Goal: Navigation & Orientation: Find specific page/section

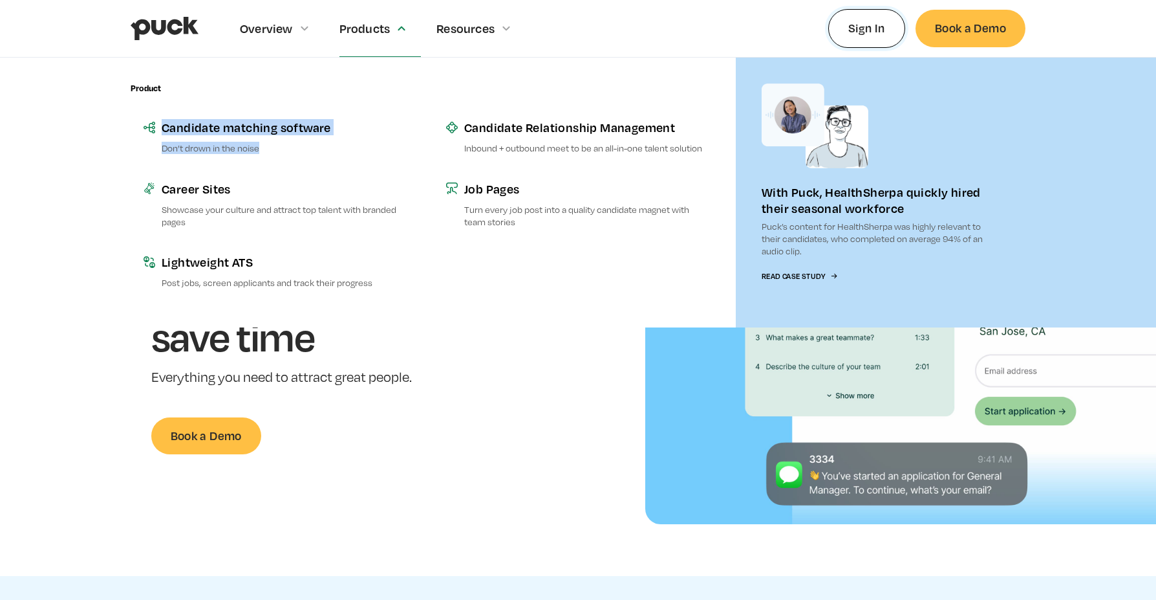
click at [870, 20] on link "Sign In" at bounding box center [867, 28] width 77 height 38
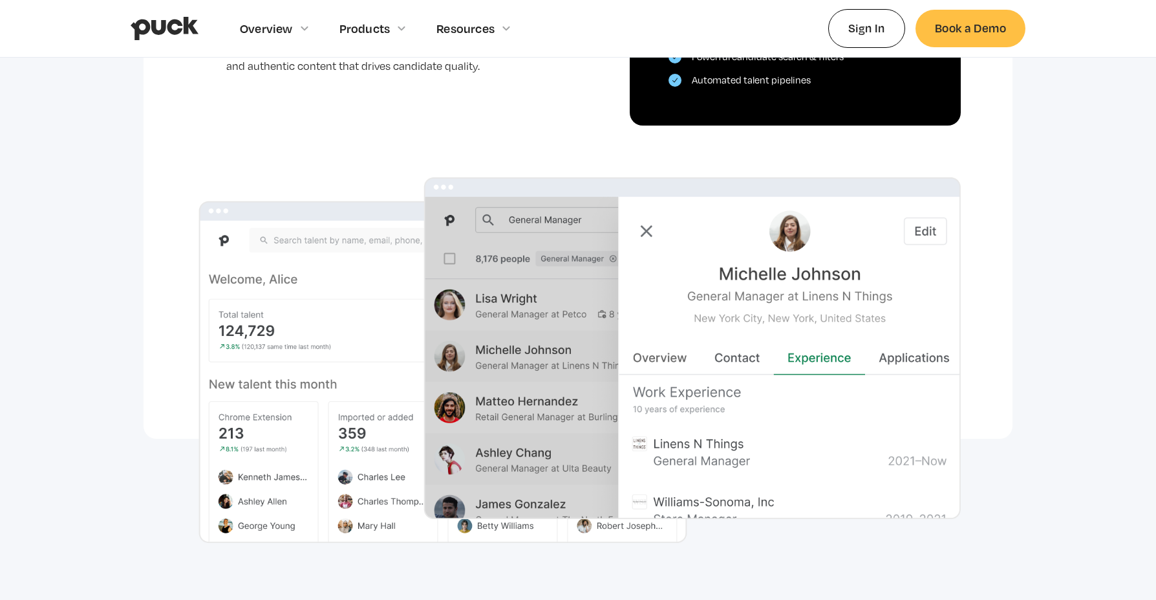
scroll to position [787, 0]
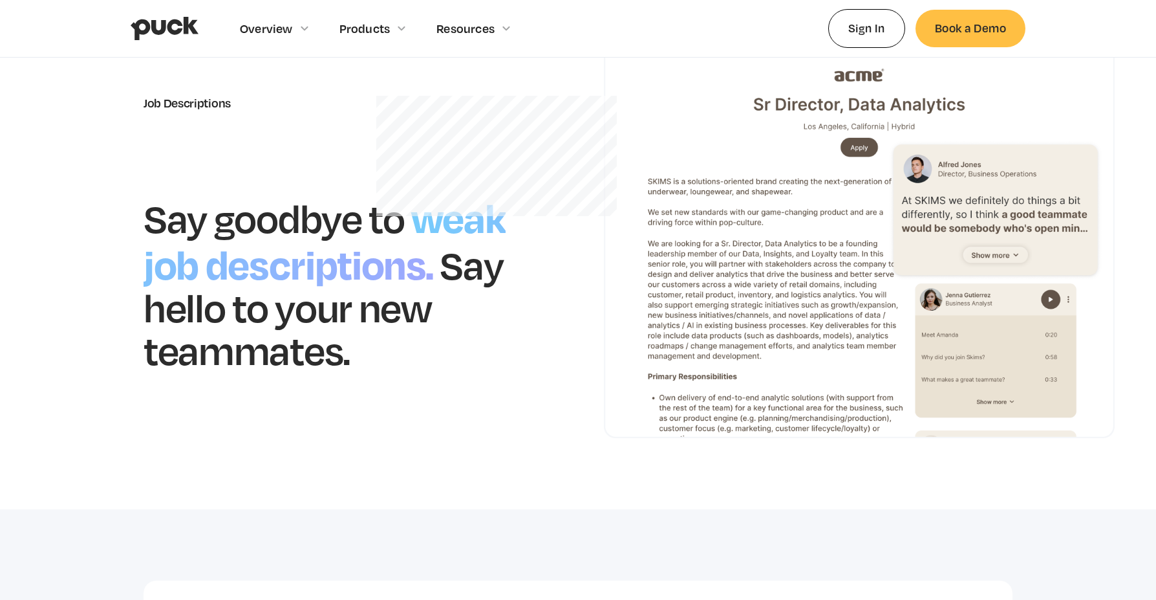
scroll to position [7, 0]
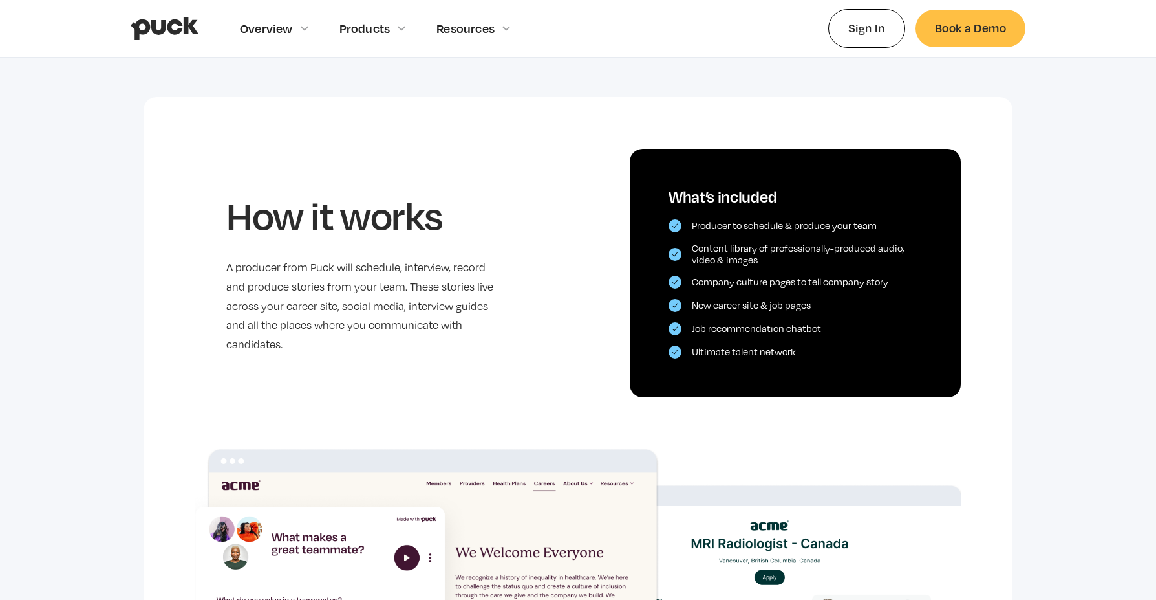
scroll to position [570, 0]
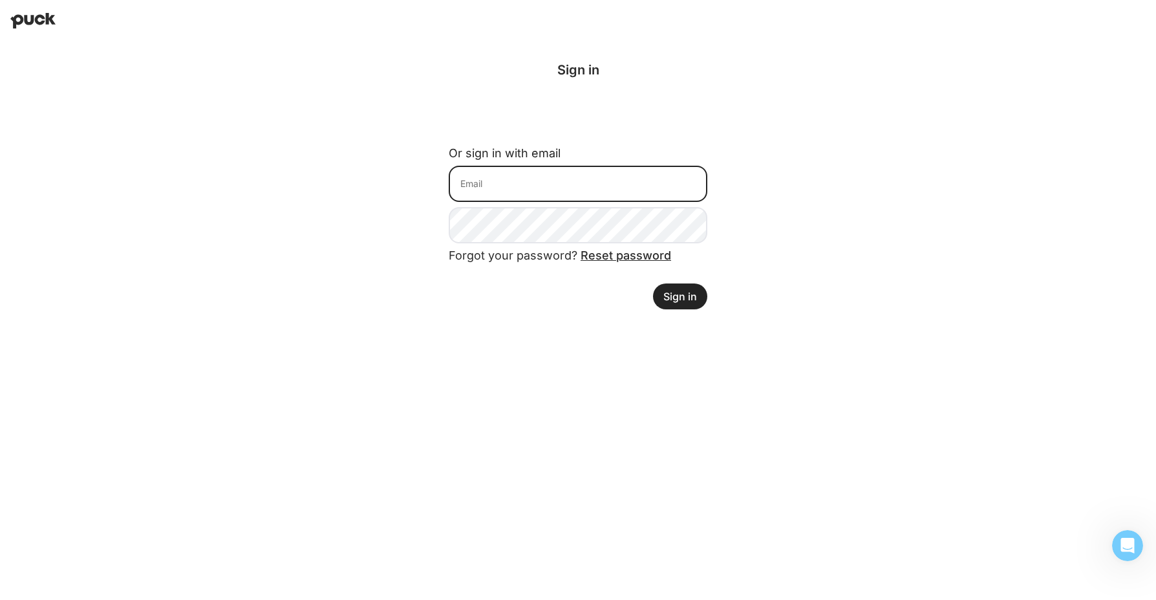
click at [567, 177] on input at bounding box center [578, 184] width 259 height 36
type input "[EMAIL_ADDRESS][DOMAIN_NAME]"
click at [671, 291] on button "Sign in" at bounding box center [680, 296] width 54 height 26
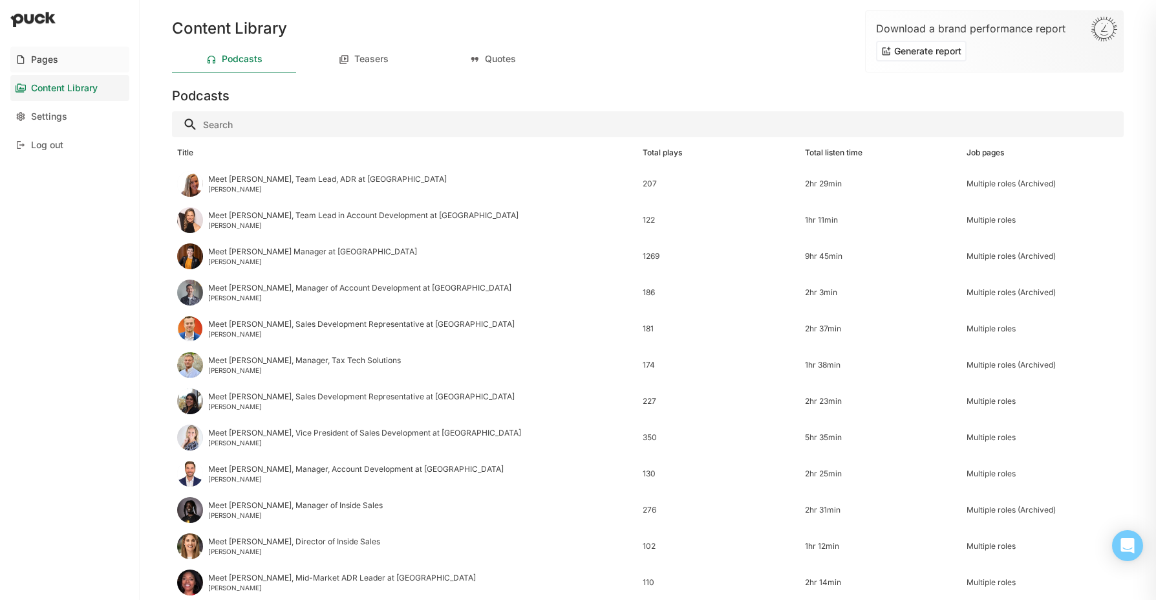
click at [45, 56] on div "Pages" at bounding box center [44, 59] width 27 height 11
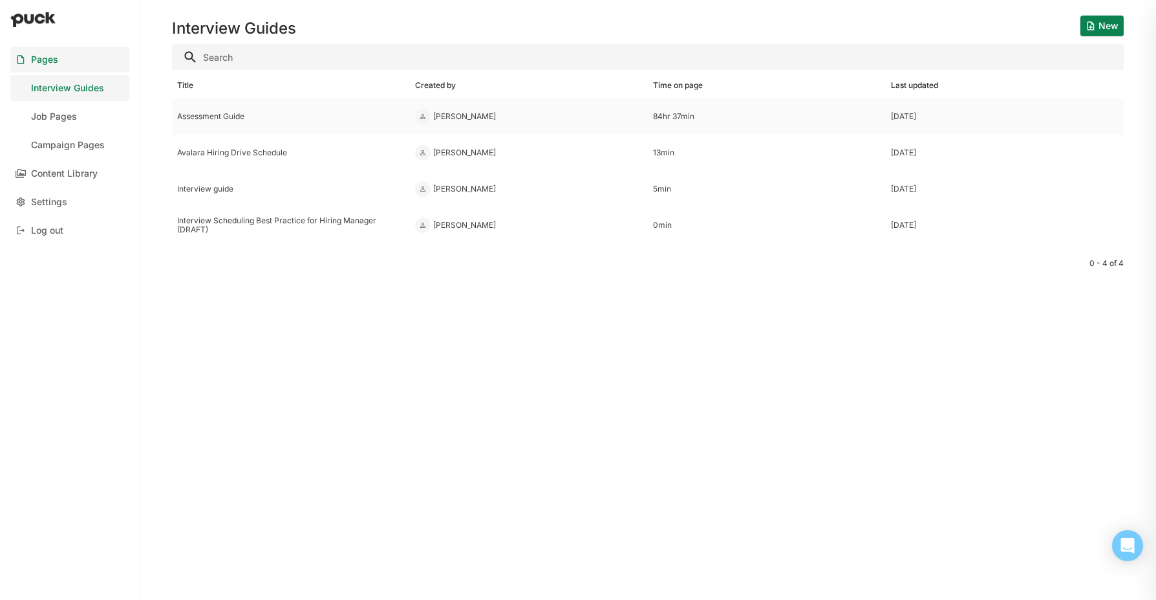
click at [199, 123] on div "Assessment Guide" at bounding box center [291, 116] width 238 height 36
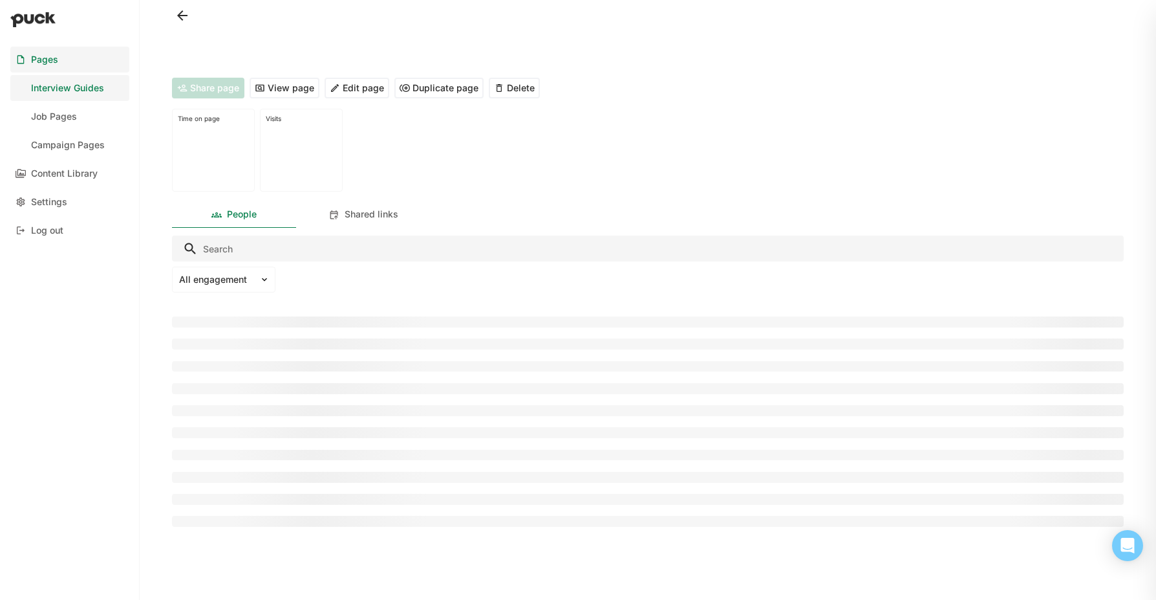
click at [292, 88] on button "View page" at bounding box center [285, 88] width 70 height 21
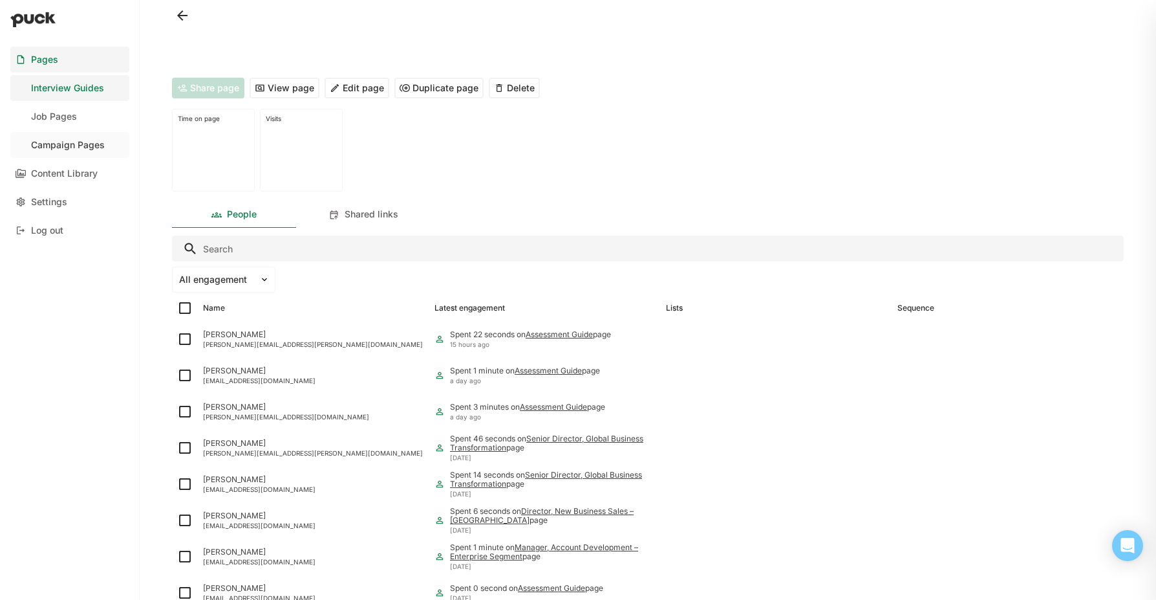
click at [60, 141] on div "Campaign Pages" at bounding box center [68, 145] width 74 height 11
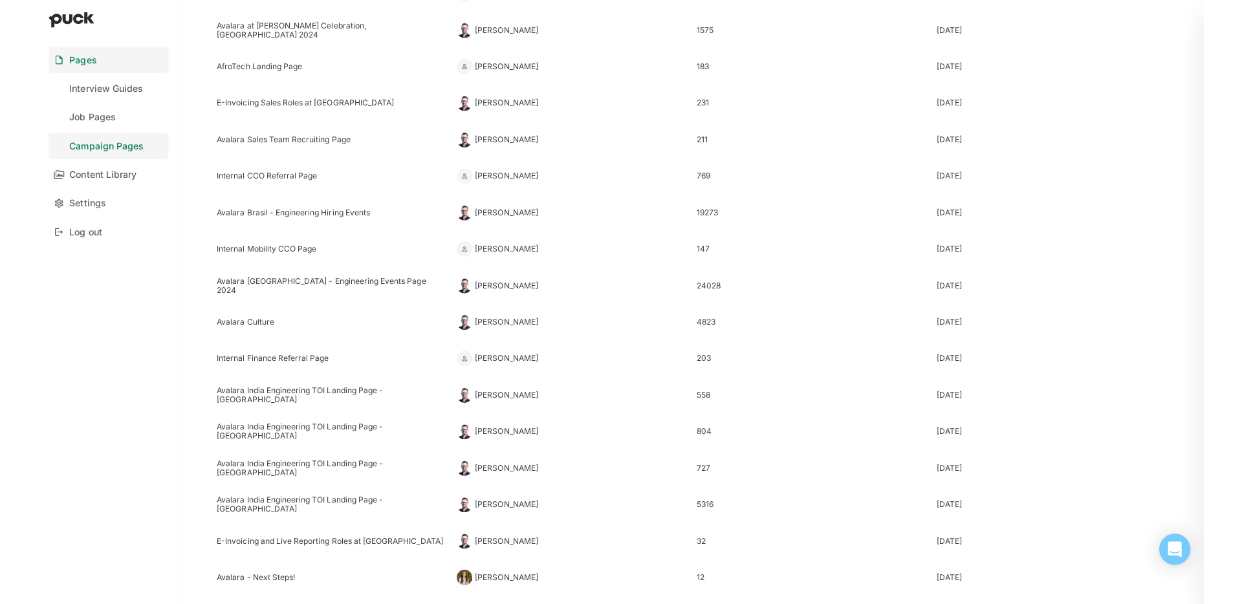
scroll to position [459, 0]
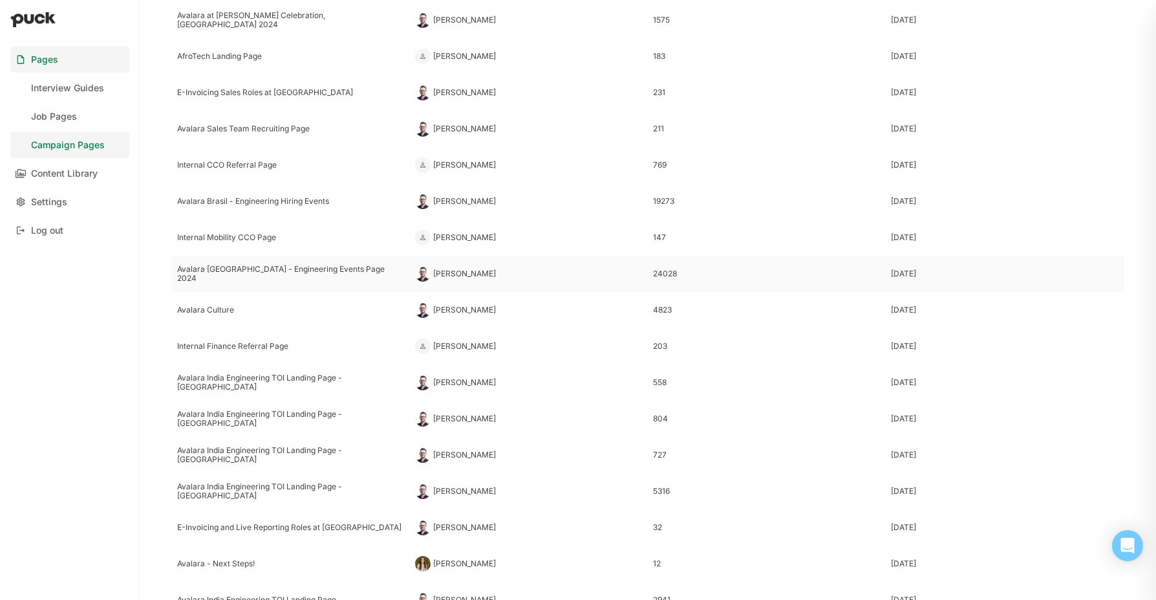
click at [232, 276] on div "Avalara India - Engineering Events Page 2024" at bounding box center [291, 274] width 228 height 19
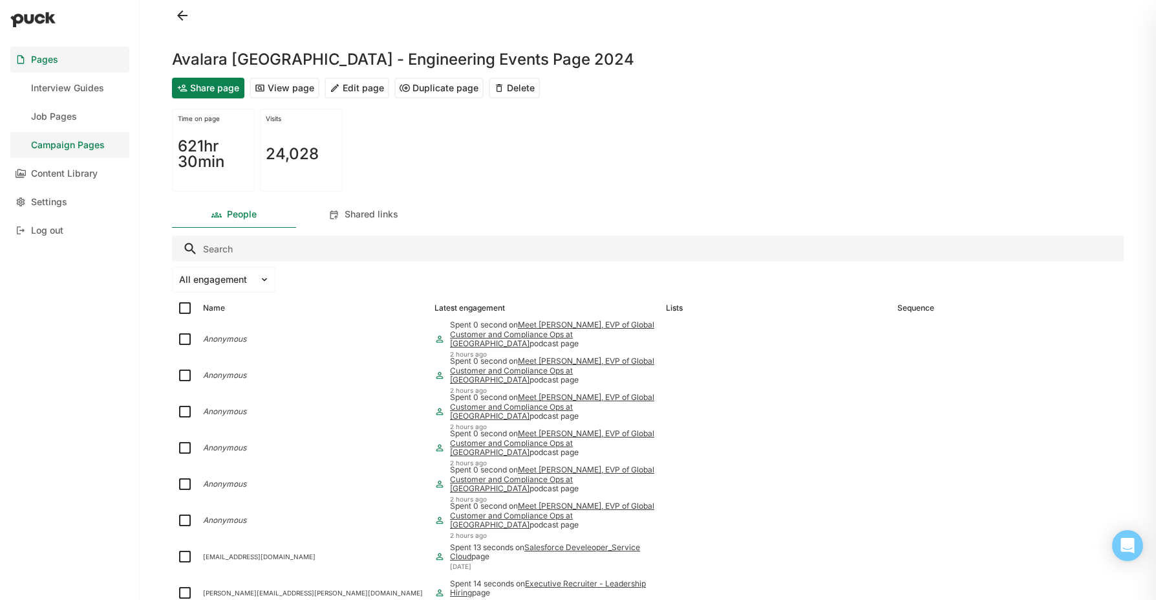
click at [299, 89] on button "View page" at bounding box center [285, 88] width 70 height 21
